Goal: Task Accomplishment & Management: Complete application form

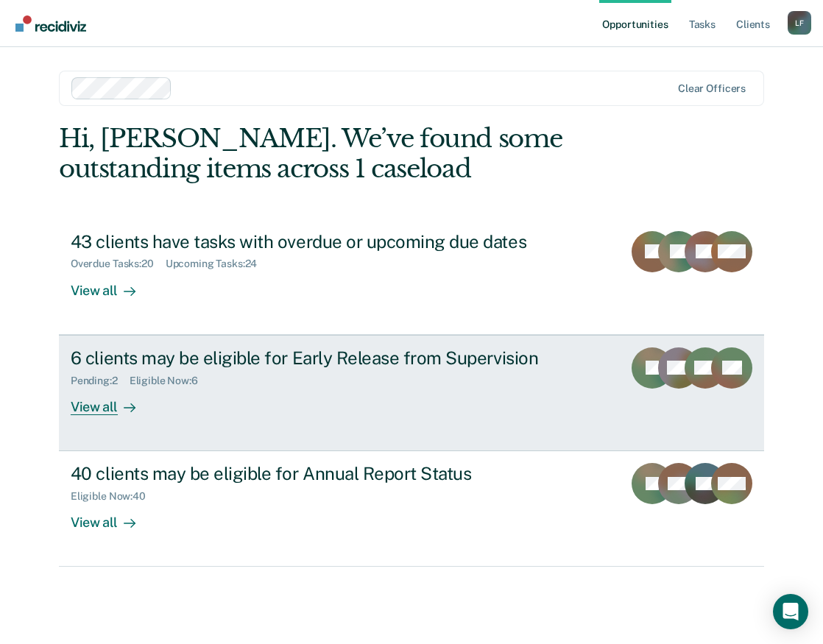
click at [127, 398] on div "View all" at bounding box center [112, 401] width 82 height 29
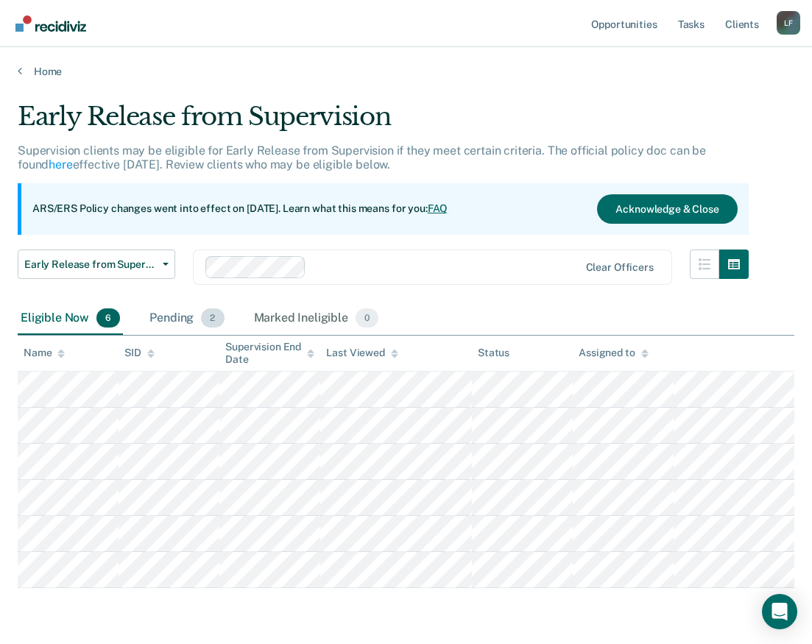
click at [189, 321] on div "Pending 2" at bounding box center [187, 319] width 80 height 32
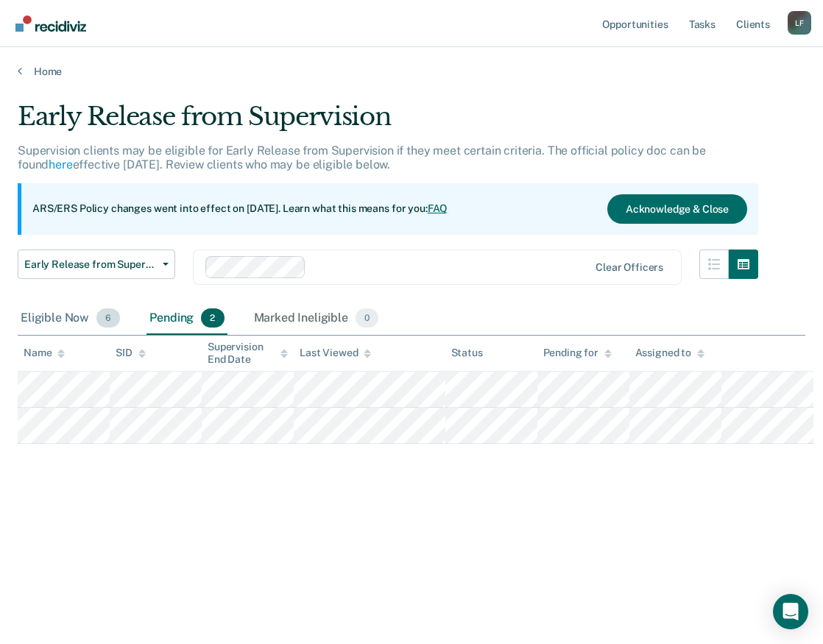
click at [40, 319] on div "Eligible Now 6" at bounding box center [70, 319] width 105 height 32
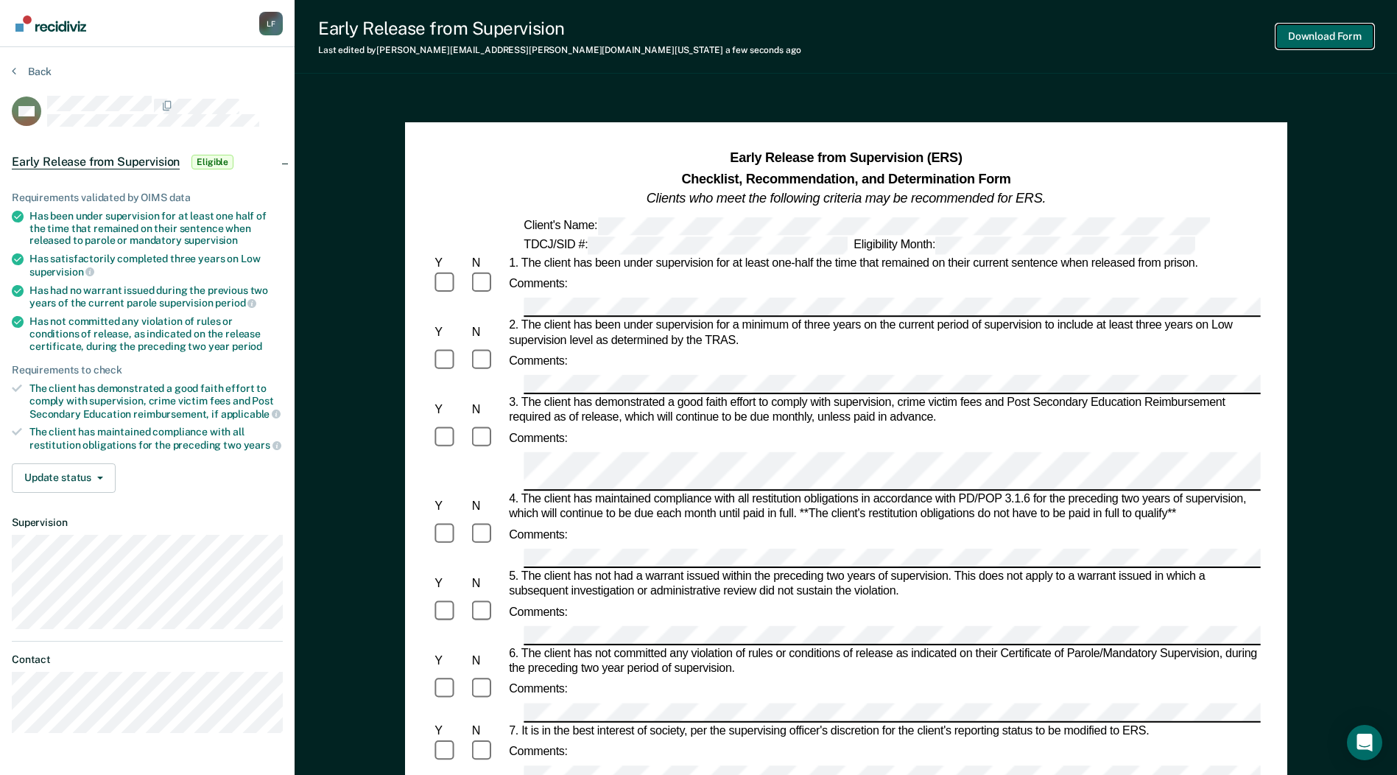
click at [823, 39] on button "Download Form" at bounding box center [1324, 36] width 97 height 24
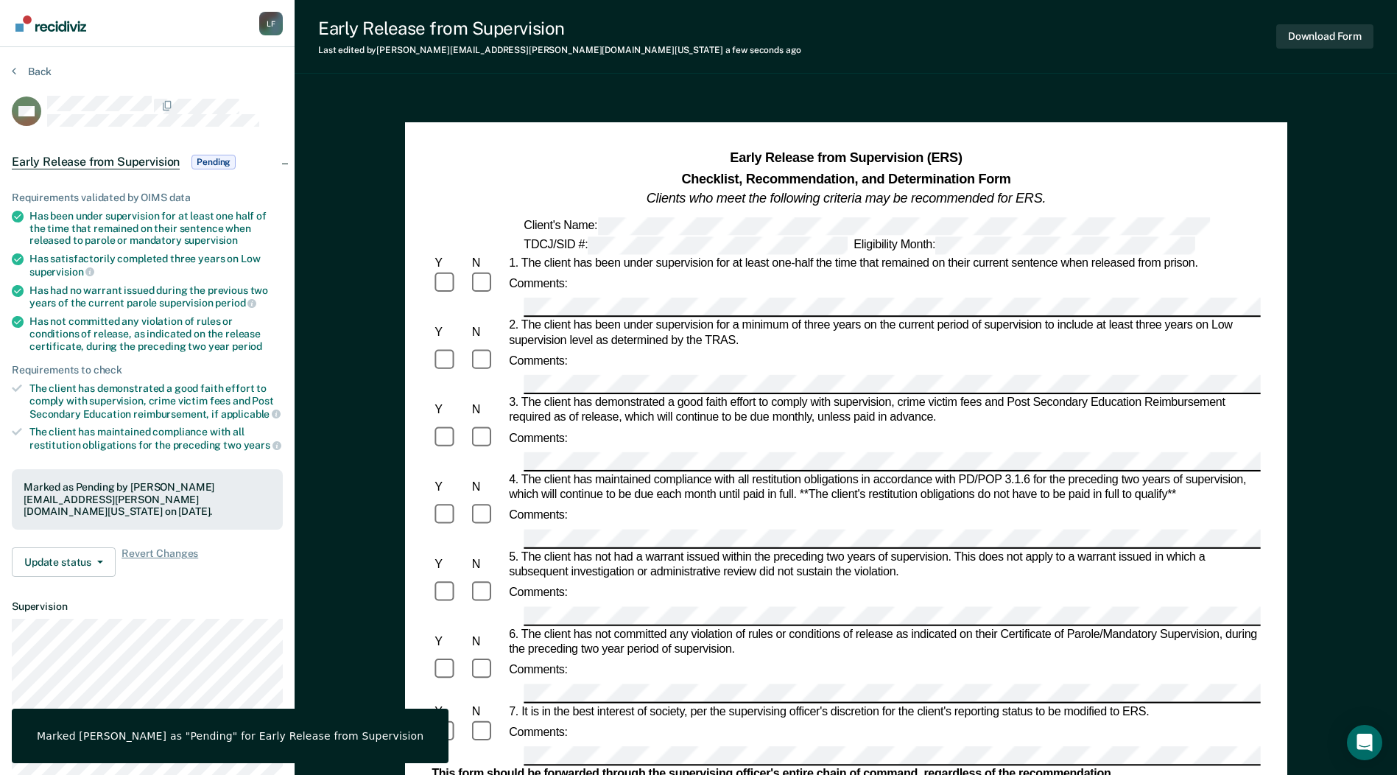
click at [823, 60] on div "Early Release from Supervision Last edited by [PERSON_NAME][EMAIL_ADDRESS][PERS…" at bounding box center [846, 37] width 1102 height 74
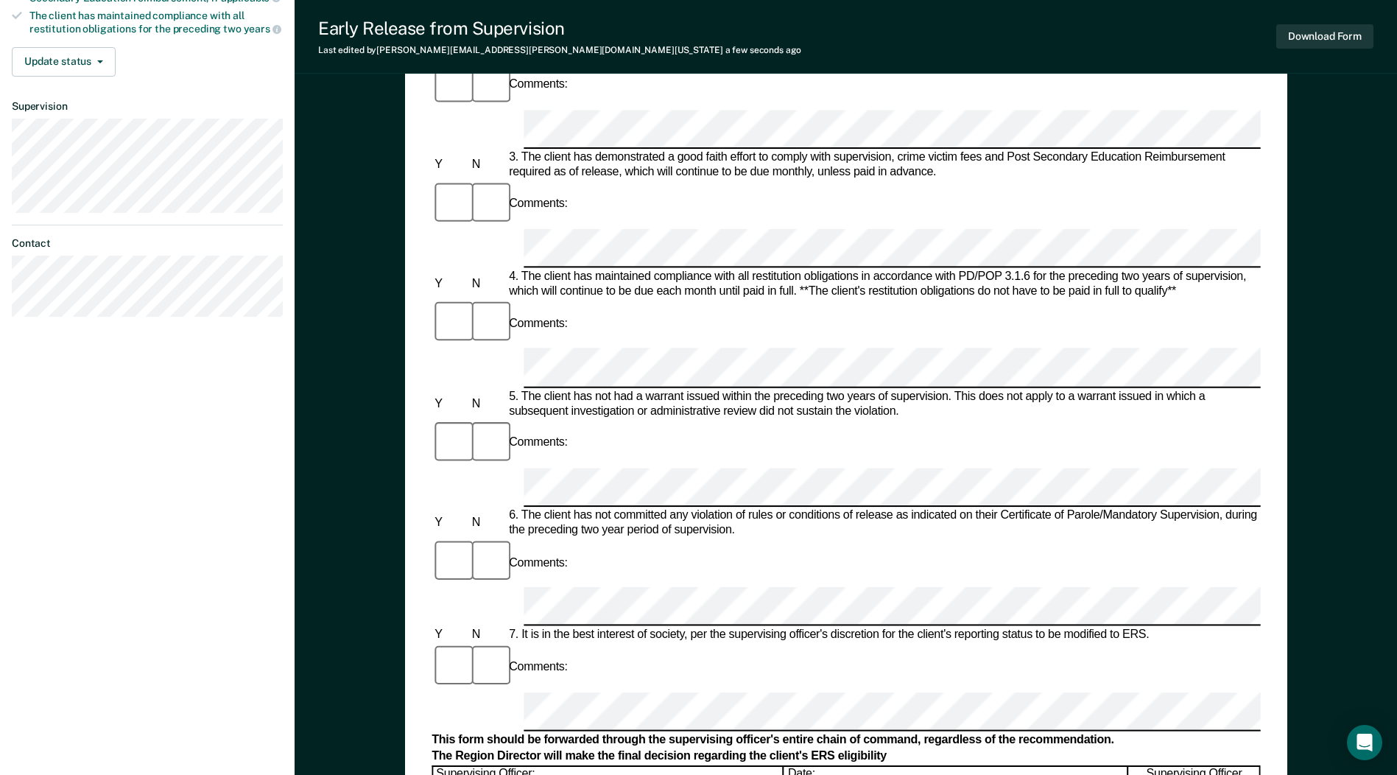
scroll to position [442, 0]
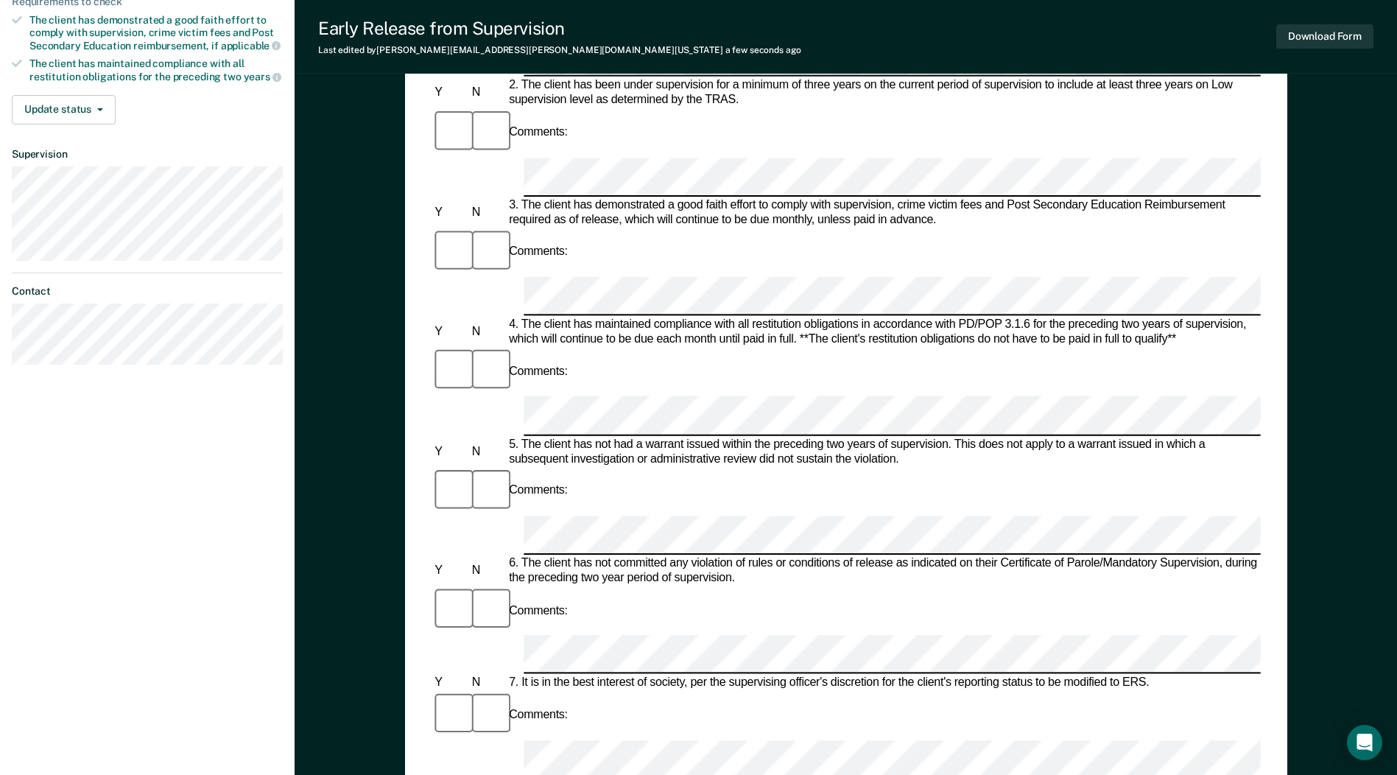
scroll to position [0, 0]
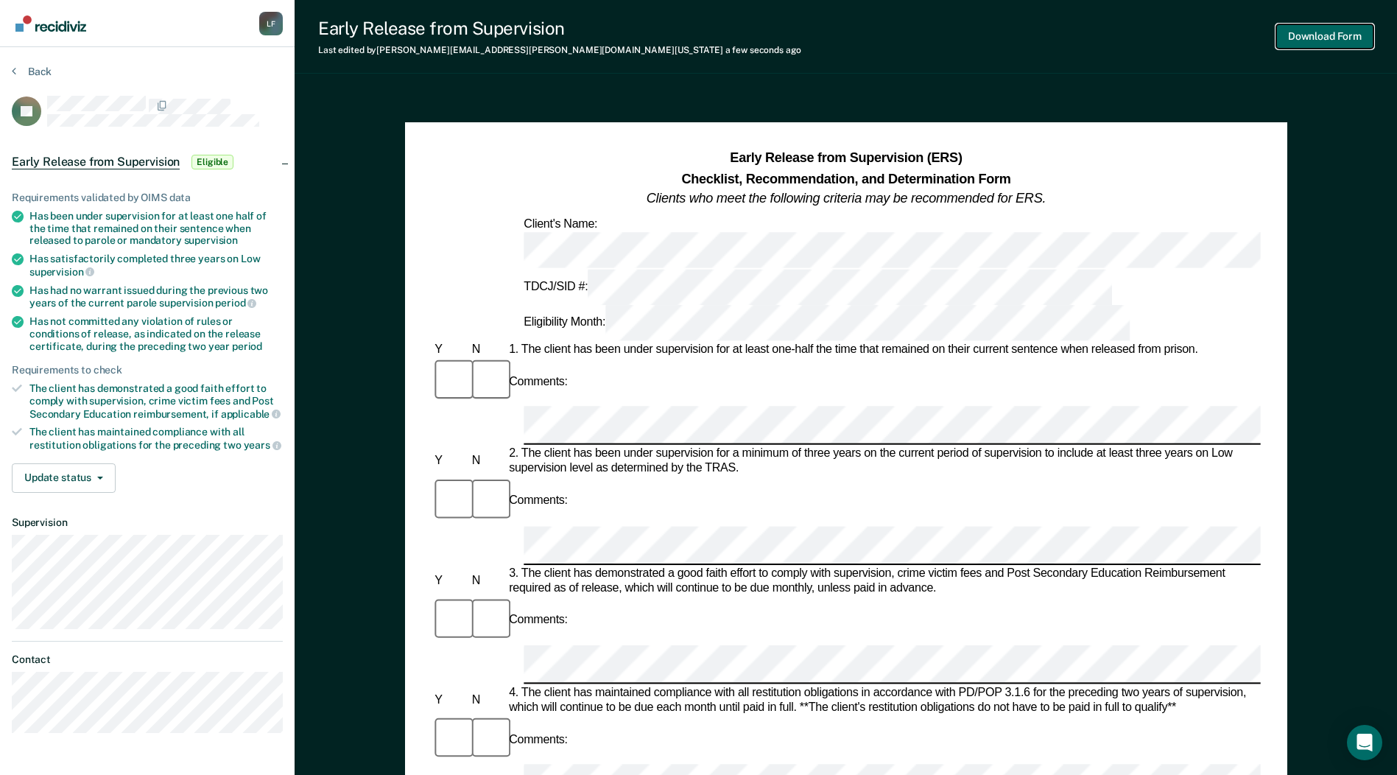
click at [823, 37] on button "Download Form" at bounding box center [1324, 36] width 97 height 24
